Goal: Task Accomplishment & Management: Use online tool/utility

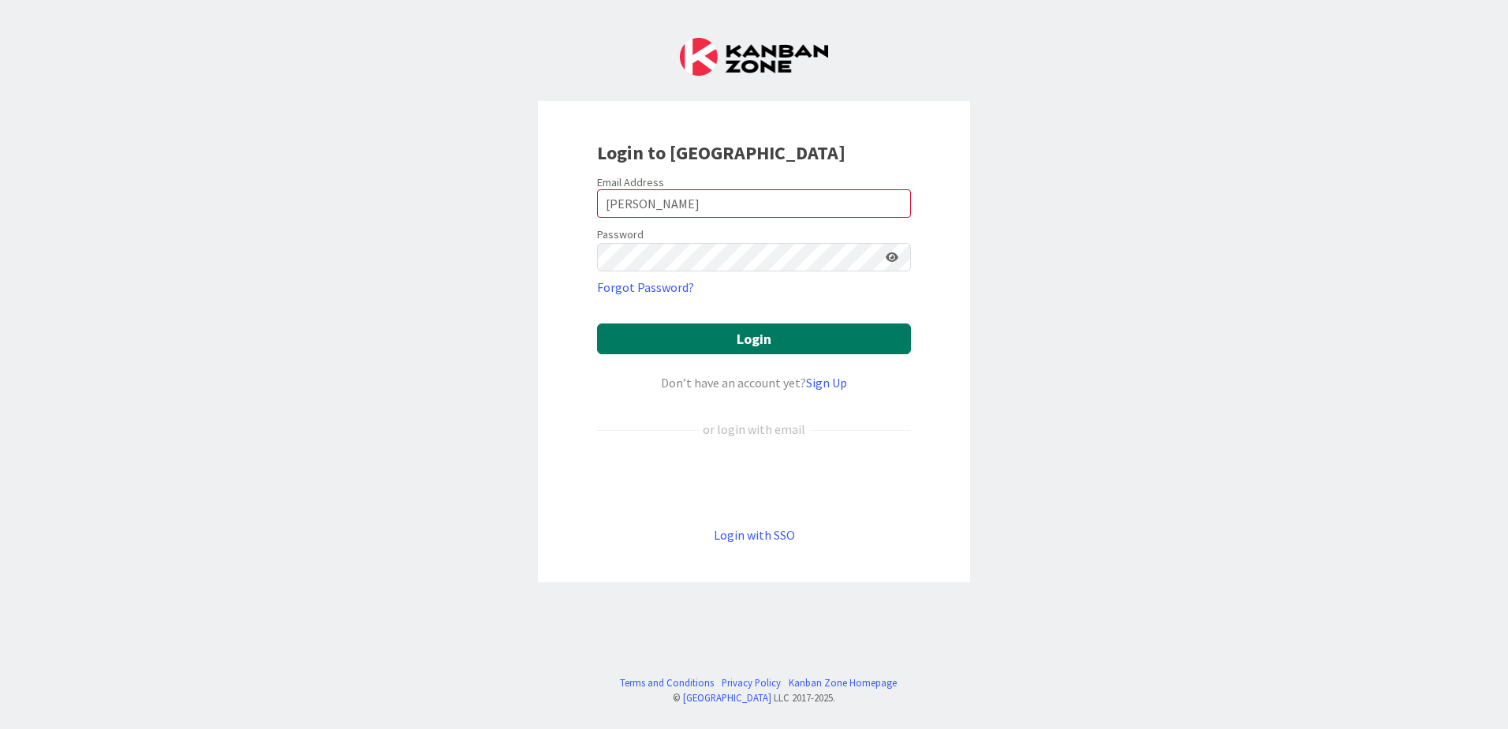
click at [689, 334] on button "Login" at bounding box center [754, 338] width 314 height 31
drag, startPoint x: 681, startPoint y: 204, endPoint x: 454, endPoint y: 203, distance: 226.4
click at [454, 203] on div "Login to [GEOGRAPHIC_DATA] Email Address [PERSON_NAME] Password Forgot Password…" at bounding box center [754, 364] width 1508 height 729
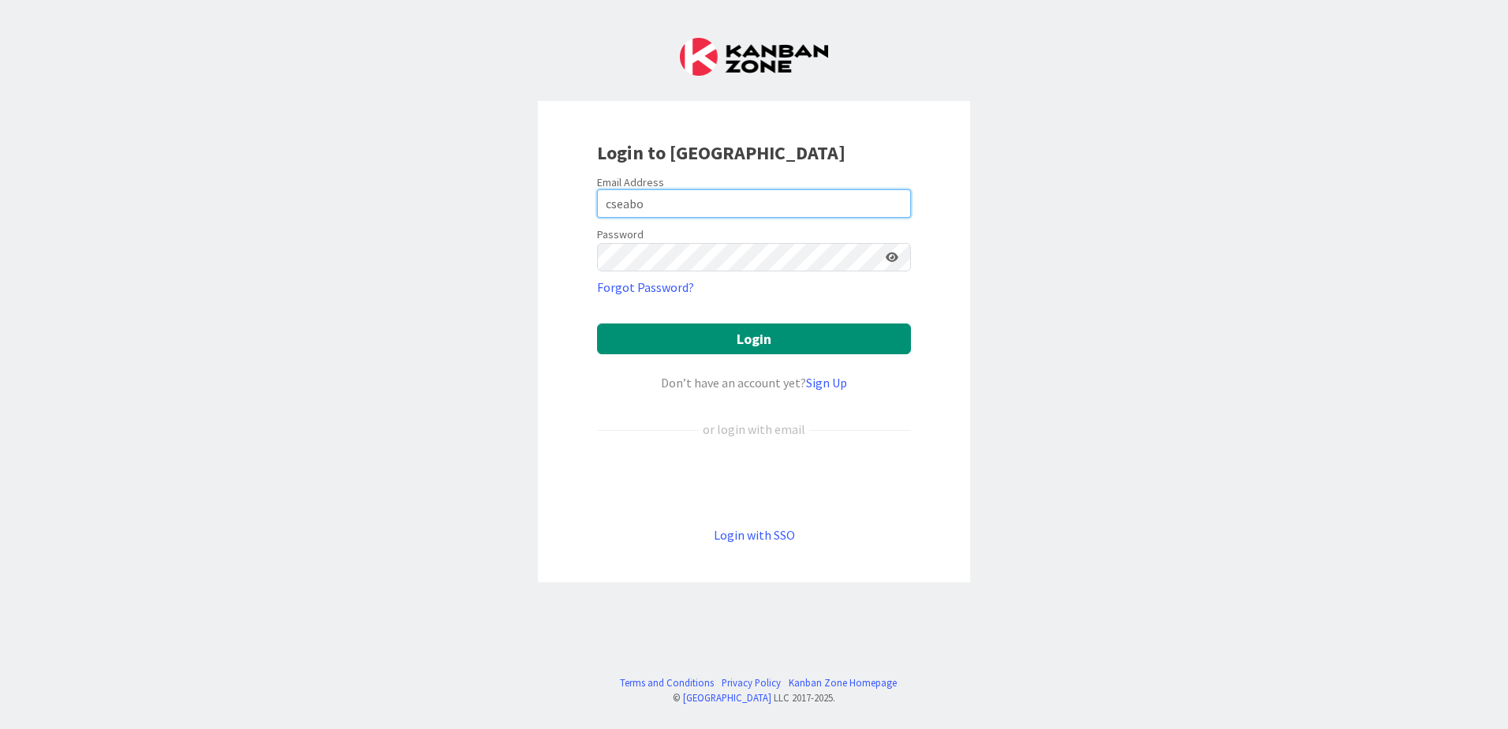
type input "[EMAIL_ADDRESS][DOMAIN_NAME]"
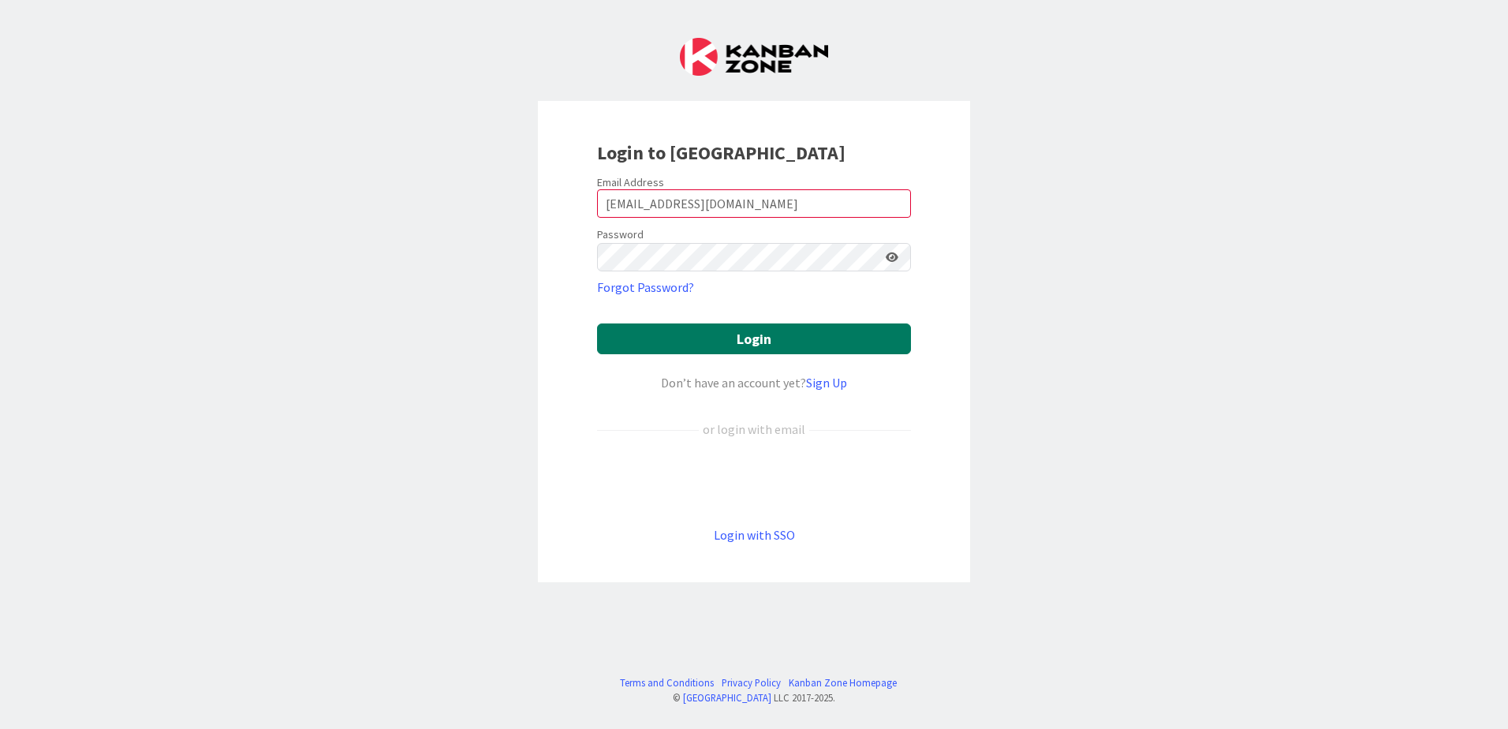
click at [737, 343] on button "Login" at bounding box center [754, 338] width 314 height 31
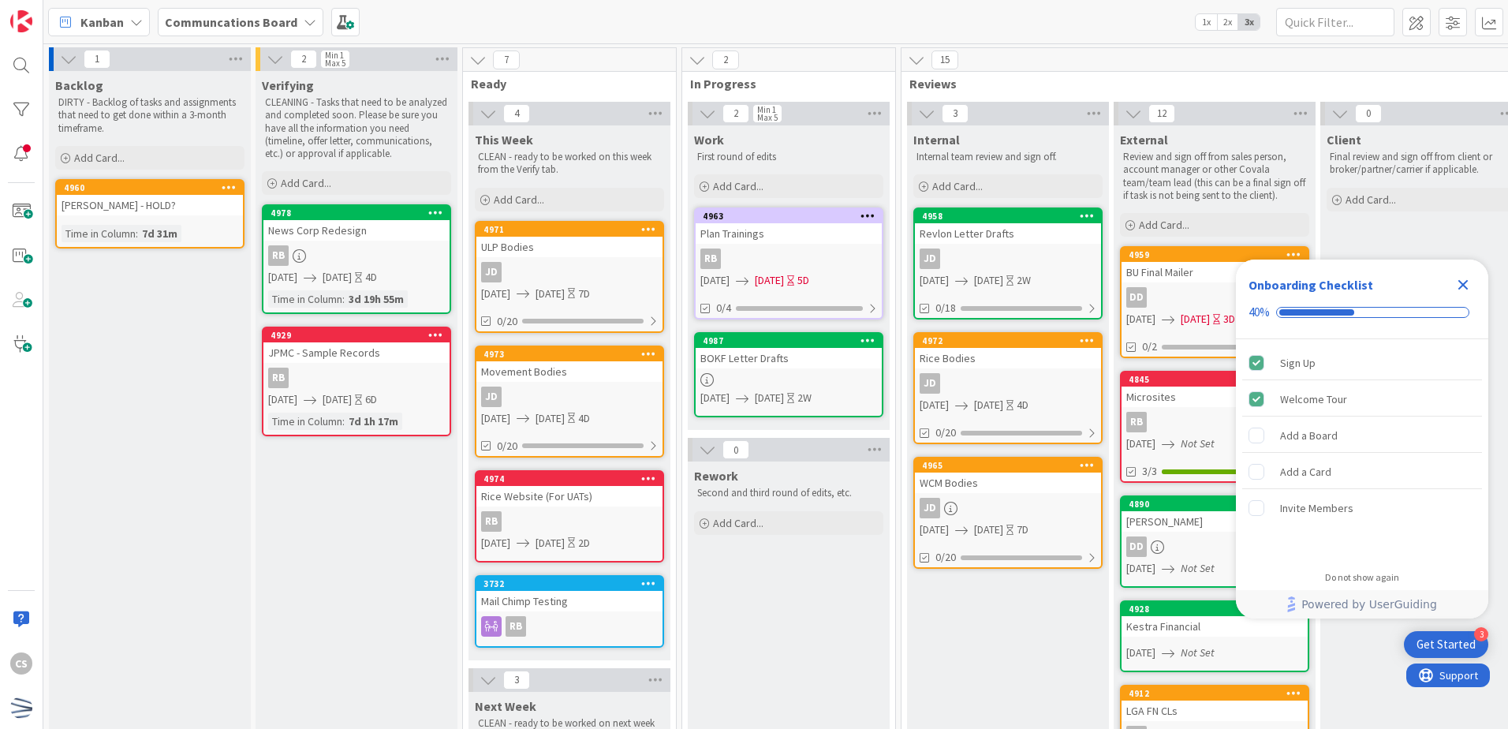
click at [1466, 286] on icon "Close Checklist" at bounding box center [1463, 285] width 10 height 10
